Goal: Navigation & Orientation: Find specific page/section

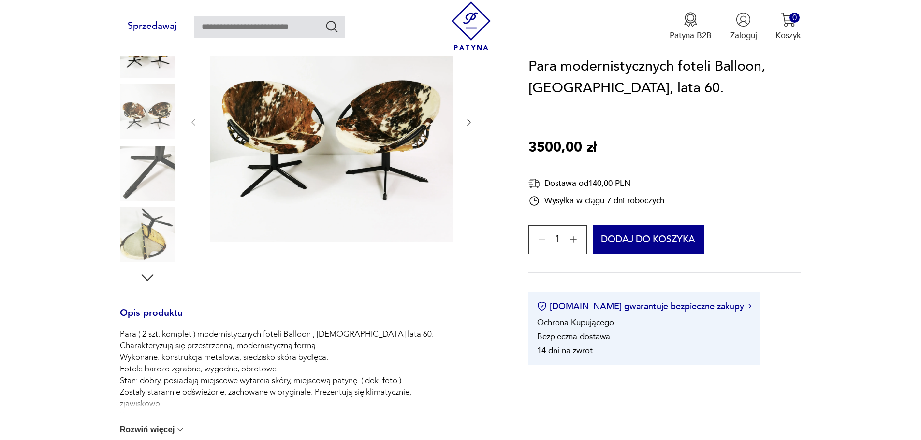
click at [149, 153] on img at bounding box center [147, 173] width 55 height 55
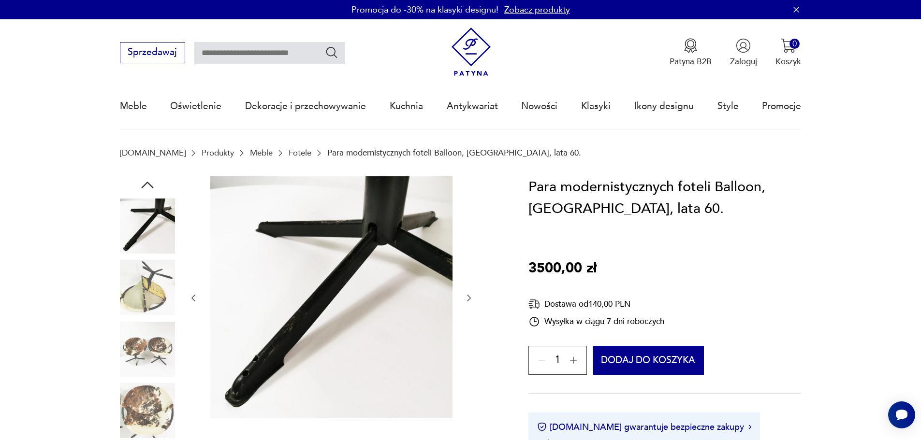
click at [141, 287] on img at bounding box center [147, 287] width 55 height 55
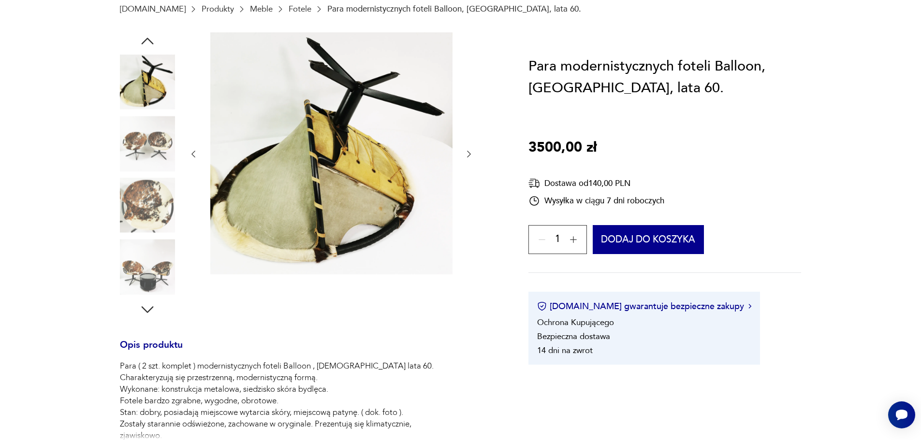
scroll to position [145, 0]
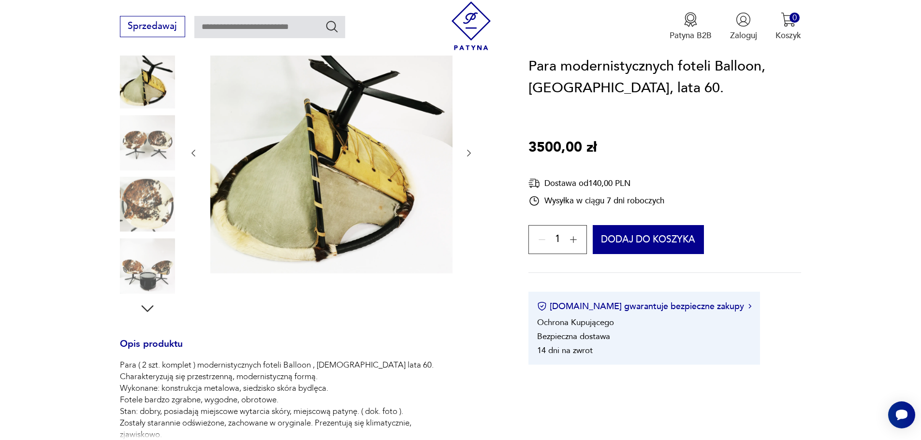
click at [140, 271] on img at bounding box center [147, 265] width 55 height 55
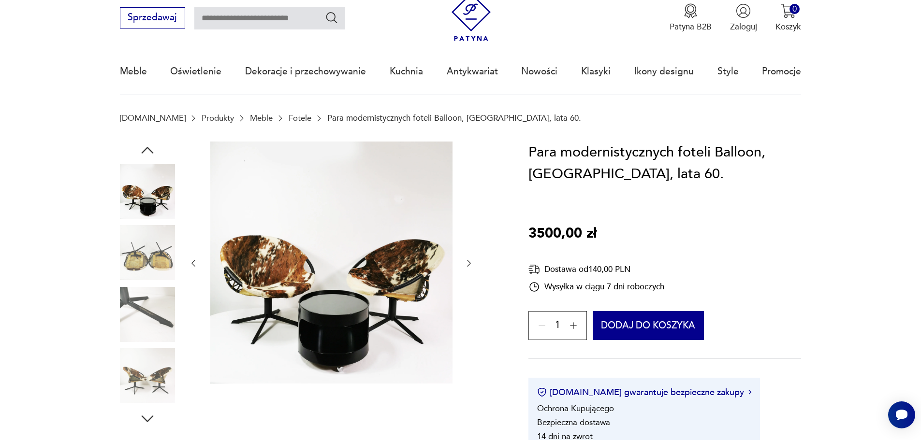
scroll to position [0, 0]
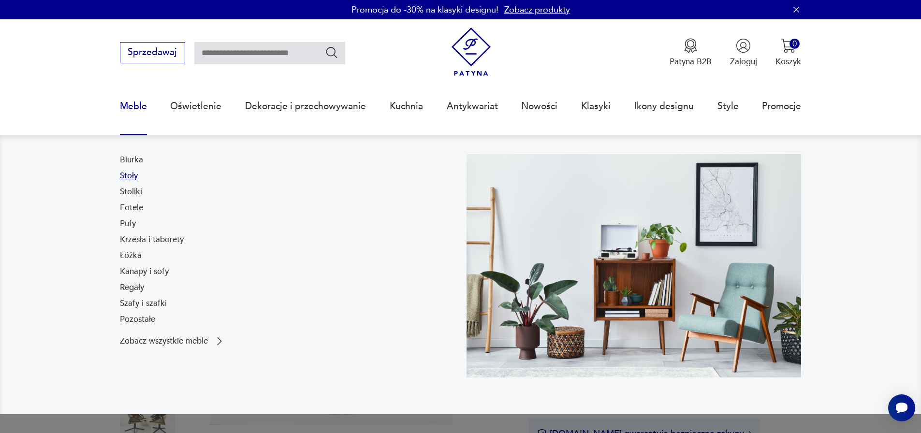
click at [134, 177] on link "Stoły" at bounding box center [129, 176] width 18 height 12
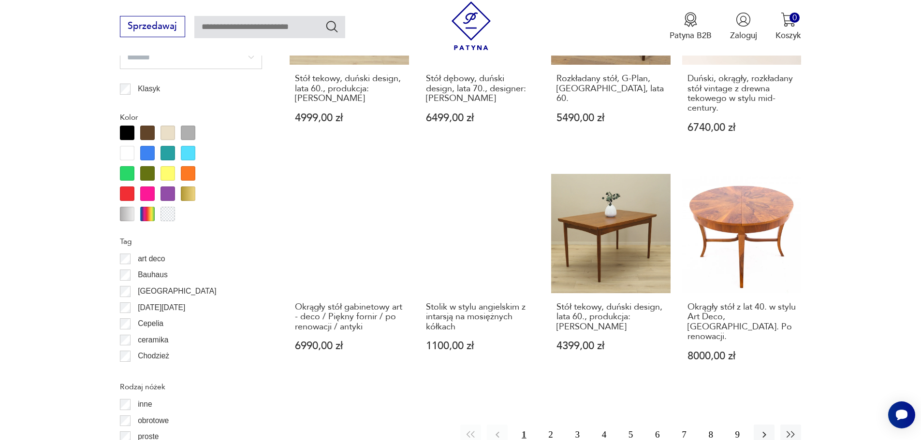
scroll to position [998, 0]
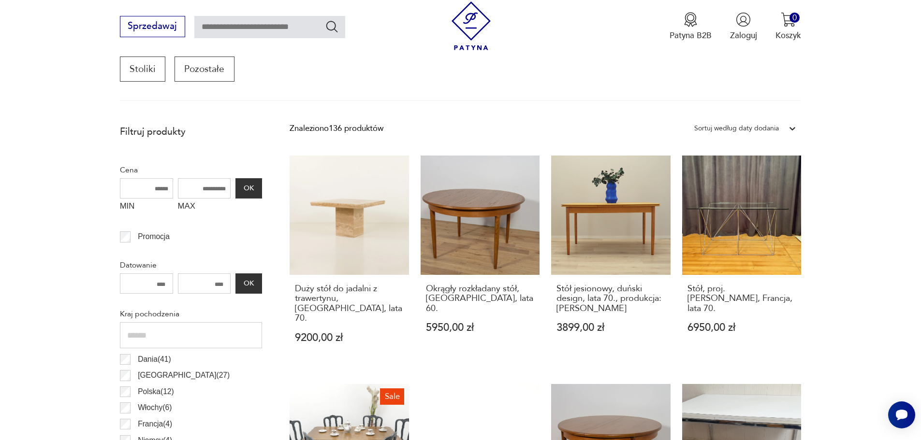
scroll to position [231, 0]
